Goal: Check status: Check status

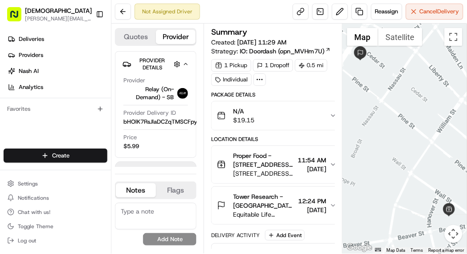
click at [300, 156] on span "11:54 AM" at bounding box center [312, 160] width 29 height 9
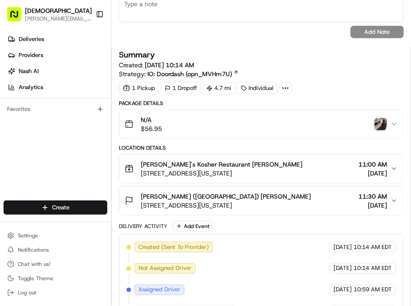
scroll to position [297, 0]
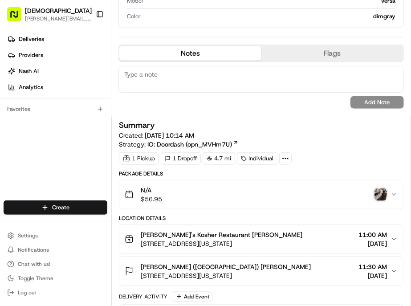
click at [383, 188] on img "button" at bounding box center [381, 194] width 12 height 12
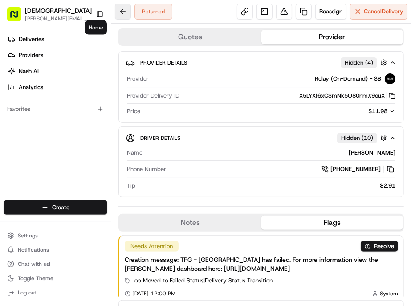
click at [115, 9] on button at bounding box center [123, 12] width 16 height 16
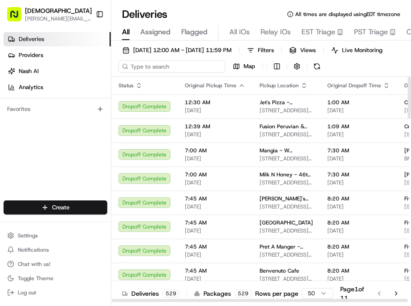
click at [137, 60] on input at bounding box center [171, 66] width 107 height 12
paste input "[PERSON_NAME]"
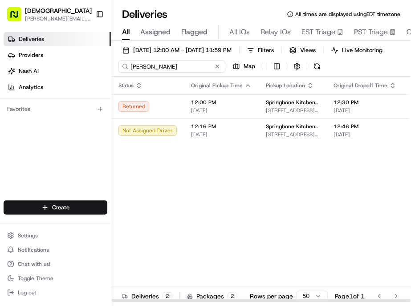
type input "[PERSON_NAME]"
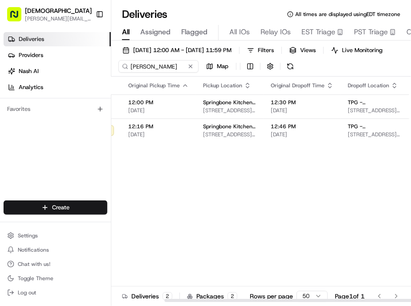
drag, startPoint x: 222, startPoint y: 285, endPoint x: 328, endPoint y: 287, distance: 106.5
click at [328, 299] on div at bounding box center [313, 300] width 299 height 3
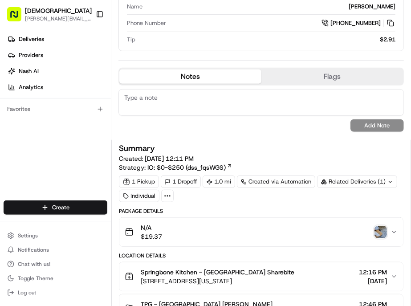
scroll to position [146, 0]
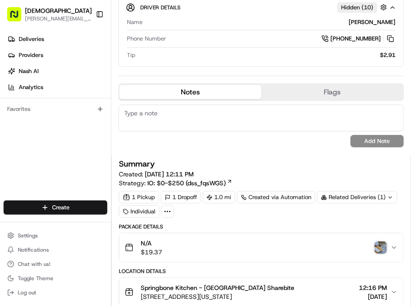
click at [383, 241] on img "button" at bounding box center [381, 247] width 12 height 12
